Goal: Answer question/provide support

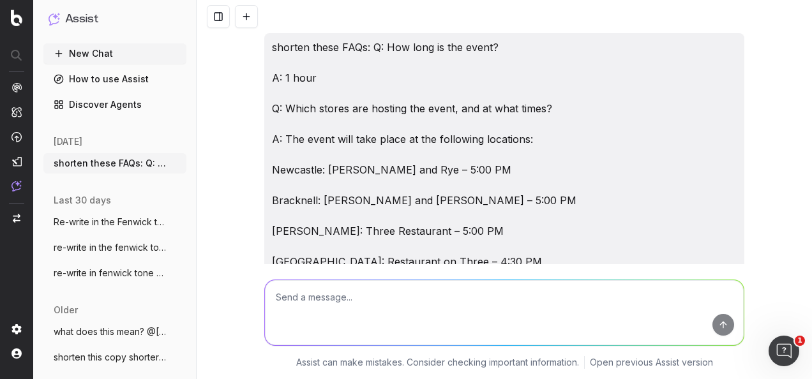
scroll to position [19254, 0]
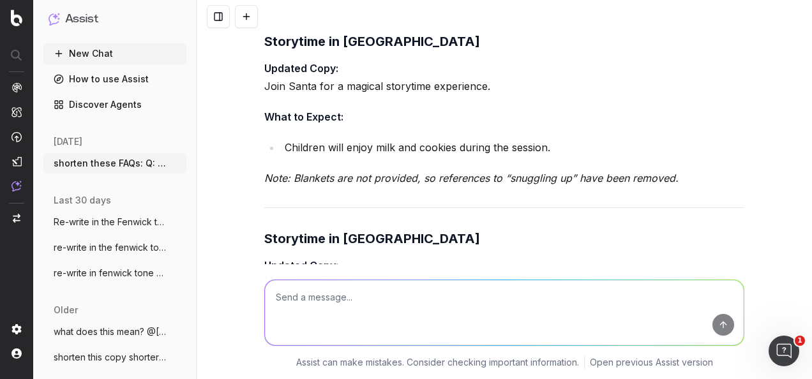
click at [308, 309] on textarea at bounding box center [504, 312] width 479 height 65
paste textarea "Newcastle Afternoon Tea Updated Copy: Every [DATE] from [DATE] to [DATE], and t…"
type textarea "what copy needs removing? Newcastle Afternoon Tea Updated Copy: Every [DATE] fr…"
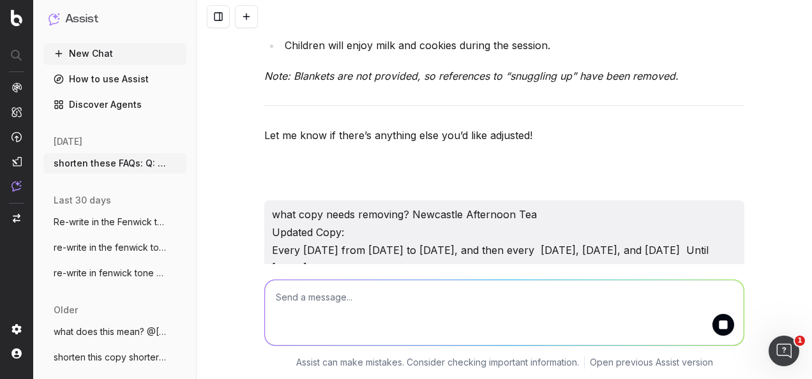
scroll to position [19555, 0]
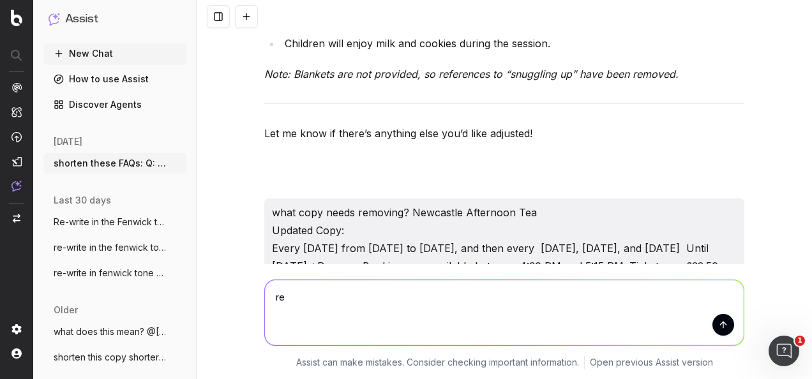
type textarea "r"
type textarea "R"
paste textarea "MAC After Hours Masterclass"
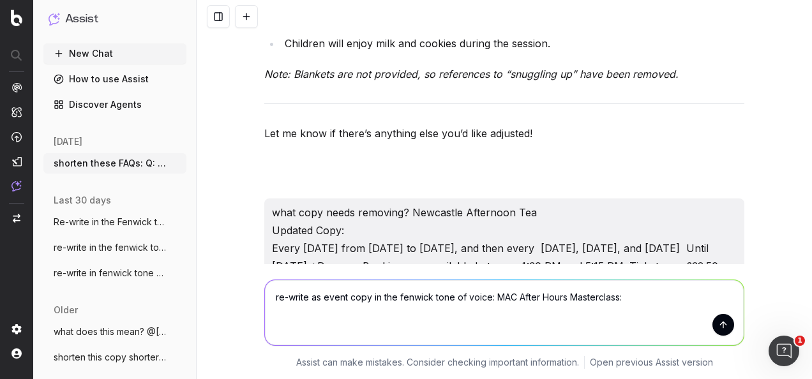
paste textarea "£62 lor ipsumd - £79 sitametcon ad ELI seddoeiu Tempori utl etdolorema aliquaen…"
type textarea "lo-ipsum do sitam cons ad eli seddoei temp in utlab: ETD Magna Aliqu Enimadmini…"
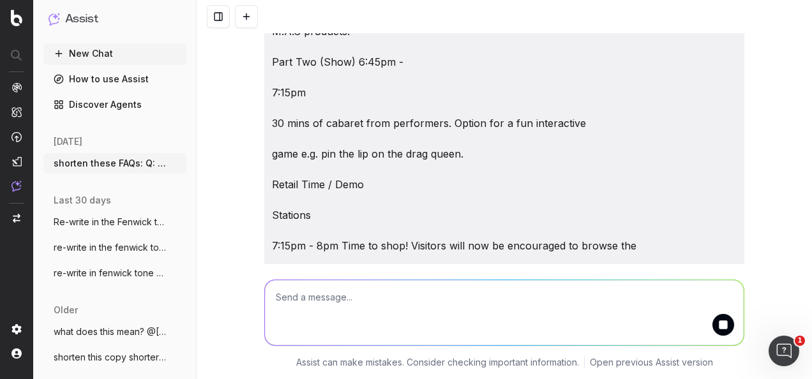
scroll to position [20942, 0]
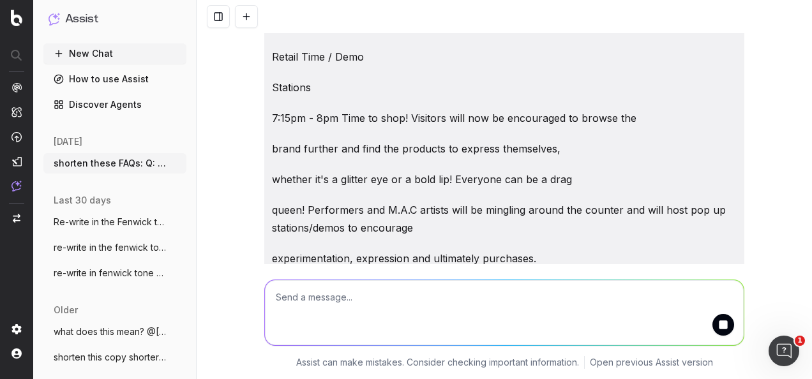
click at [469, 344] on strong "An Evening of Glamour, Sparkle, and Artistry" at bounding box center [376, 350] width 224 height 13
drag, startPoint x: 617, startPoint y: 178, endPoint x: 234, endPoint y: 148, distance: 383.6
click at [234, 148] on div "shorten these FAQs: Q: How long is the event? A: 1 hour Q: Which stores are hos…" at bounding box center [505, 189] width 616 height 379
copy p "Join us for an exclusive MAC After Hours Masterclass, where beauty meets entert…"
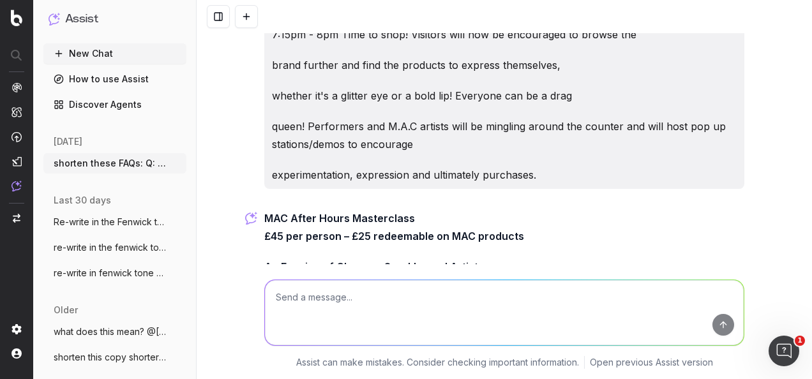
scroll to position [21006, 0]
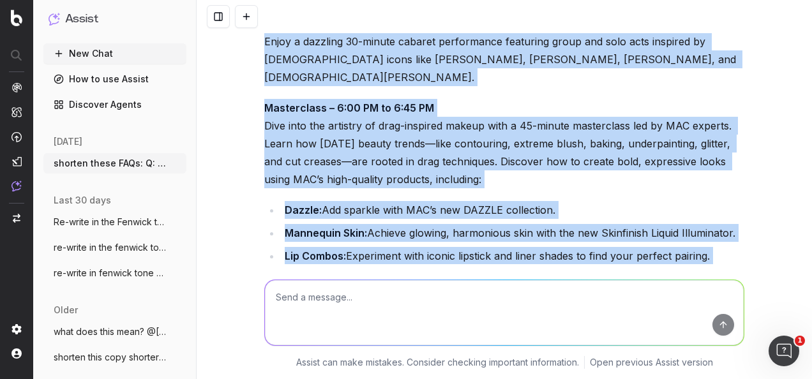
scroll to position [21465, 0]
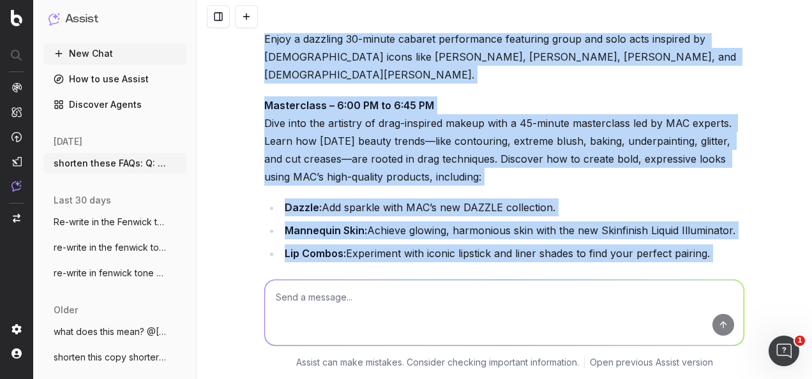
drag, startPoint x: 260, startPoint y: 143, endPoint x: 428, endPoint y: 212, distance: 182.1
click at [428, 212] on div "MAC After Hours Masterclass £45 per person – £25 redeemable on MAC products An …" at bounding box center [504, 144] width 480 height 748
copy div "Lore ip Dolors: Ametcon – 0:61 AD Elit sed doe tempori utla e dolor ma aliqua e…"
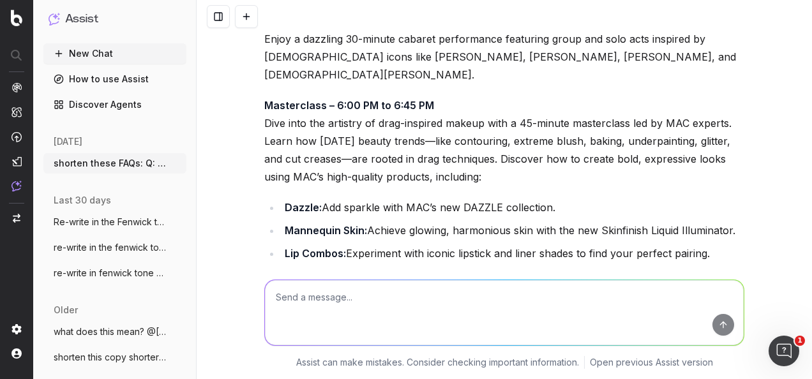
click at [398, 289] on textarea at bounding box center [504, 312] width 479 height 65
paste textarea "Lore ip Dolors: Ametcon – 0:23 AD Elit sed doe tempori utla e dolor ma aliqua e…"
type textarea "lo-ipsum do sitam cons: Adip el Seddoe: Tempori – 4:50 UT Labo etd mag aliquae …"
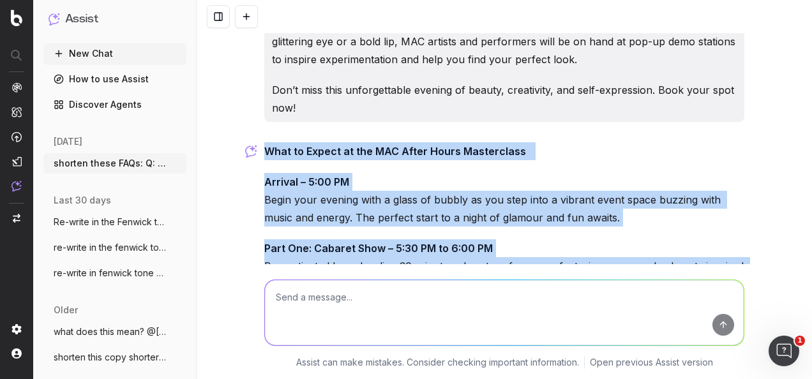
scroll to position [22689, 0]
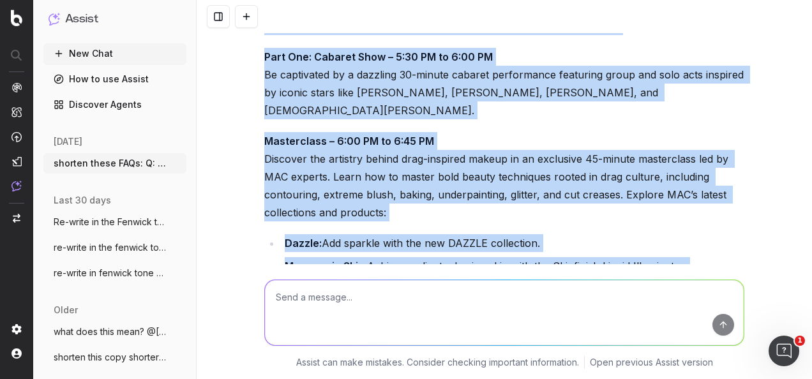
drag, startPoint x: 261, startPoint y: 135, endPoint x: 424, endPoint y: 206, distance: 178.2
click at [424, 206] on div "What to Expect at the MAC After Hours Masterclass Arrival – 5:00 PM Begin your …" at bounding box center [504, 252] width 480 height 603
copy div "Lore ip Dolors am con ADI Elits Doeiu Temporincid Utlabor – 8:94 ET Dolor magn …"
